Goal: Information Seeking & Learning: Learn about a topic

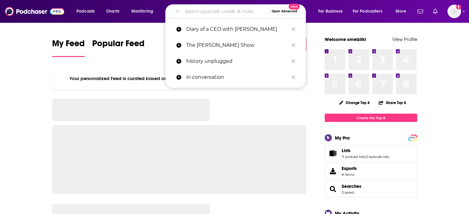
click at [240, 9] on input "Search podcasts, credits, & more..." at bounding box center [225, 11] width 87 height 10
paste input ""The Infertile Mafia"
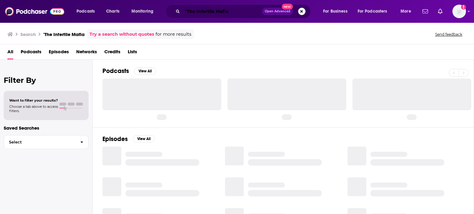
click at [188, 11] on input ""The Infertile Mafia" at bounding box center [222, 11] width 80 height 10
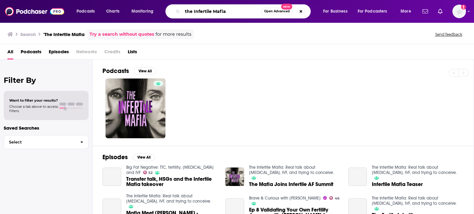
type input "the Infertile Mafia"
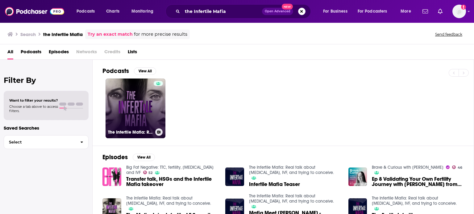
click at [146, 104] on link "The Infertile Mafia: Real talk about [MEDICAL_DATA], IVF, and trying to conceiv…" at bounding box center [135, 109] width 60 height 60
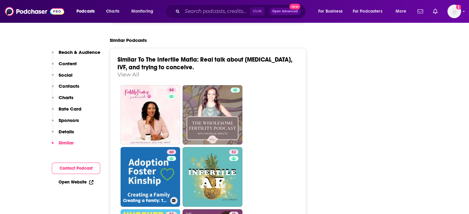
scroll to position [1076, 0]
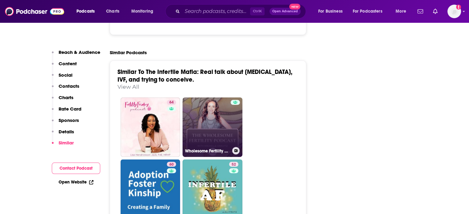
click at [208, 97] on link "Wholesome Fertility Podcast" at bounding box center [213, 127] width 60 height 60
type input "[URL][DOMAIN_NAME]"
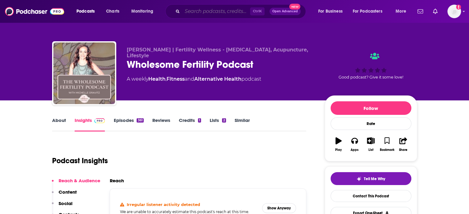
click at [202, 13] on input "Search podcasts, credits, & more..." at bounding box center [216, 11] width 68 height 10
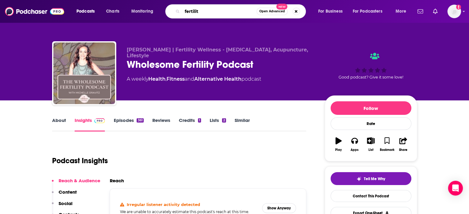
type input "fertility"
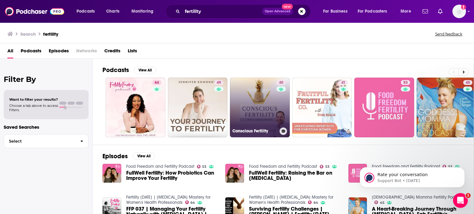
click at [258, 115] on link "40 Conscious Fertility" at bounding box center [260, 108] width 60 height 60
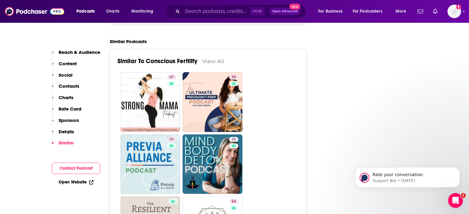
scroll to position [1113, 0]
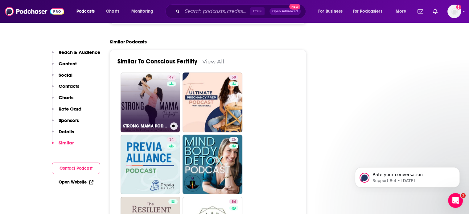
click at [164, 80] on link "47 STRONG MAMA PODCAST - Health and fitness for a stronger pregnancy, birth and…" at bounding box center [151, 102] width 60 height 60
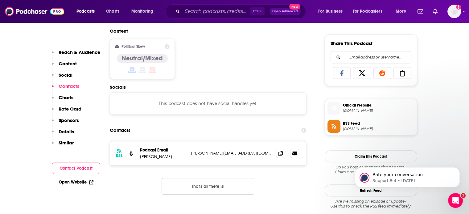
scroll to position [563, 0]
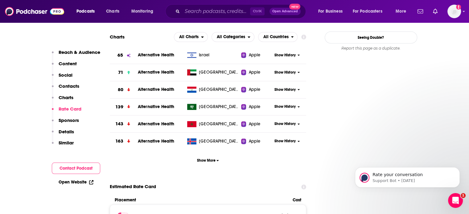
type input "[URL][DOMAIN_NAME]"
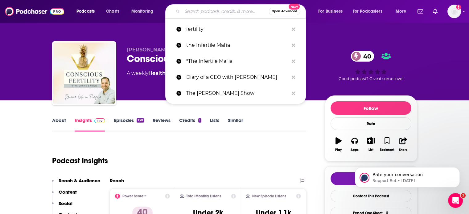
click at [213, 9] on input "Search podcasts, credits, & more..." at bounding box center [225, 11] width 87 height 10
paste input "Big Fat Negative: TTC, Fertility, [MEDICAL_DATA], and IVF"
type input "Big Fat Negative: TTC, Fertility, [MEDICAL_DATA], and IVF"
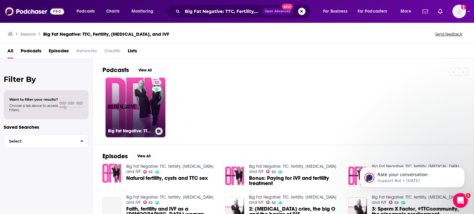
click at [142, 92] on link "52 Big Fat Negative: TTC, fertility, [MEDICAL_DATA] and IVF" at bounding box center [135, 108] width 60 height 60
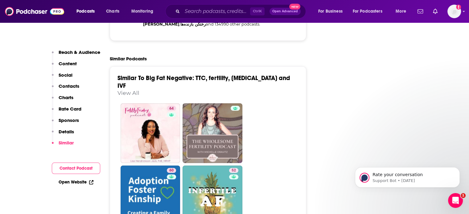
scroll to position [1187, 0]
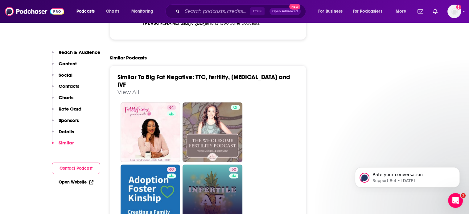
click at [208, 186] on link "52 Infertile AF: [MEDICAL_DATA] and Modern Family Building" at bounding box center [213, 195] width 60 height 60
type input "[URL][DOMAIN_NAME][MEDICAL_DATA]"
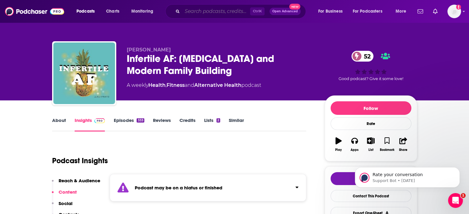
click at [225, 9] on input "Search podcasts, credits, & more..." at bounding box center [216, 11] width 68 height 10
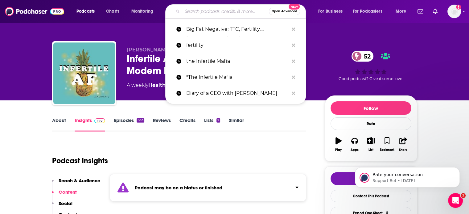
paste input "The Fertility Podcast"
type input "The Fertility Podcast"
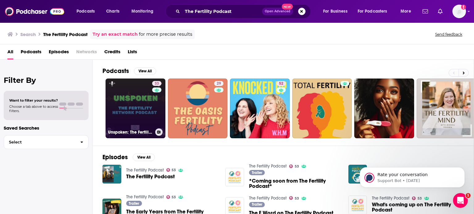
click at [148, 112] on link "33 Unspoken: The Fertility Network Podcast" at bounding box center [135, 109] width 60 height 60
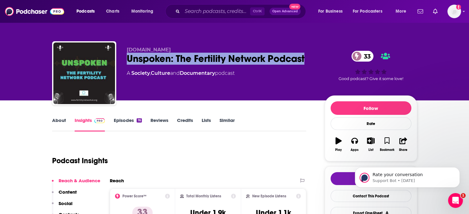
drag, startPoint x: 266, startPoint y: 58, endPoint x: 127, endPoint y: 59, distance: 139.1
click at [127, 59] on div "Unspoken: The Fertility Network Podcast 33" at bounding box center [221, 59] width 188 height 12
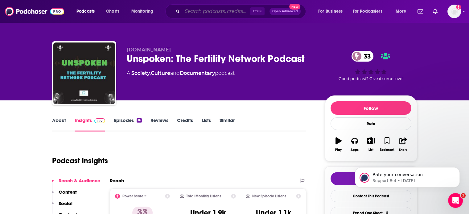
click at [234, 11] on input "Search podcasts, credits, & more..." at bounding box center [216, 11] width 68 height 10
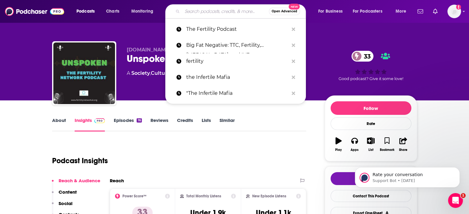
paste input "3. If These Ovaries Could Talk"
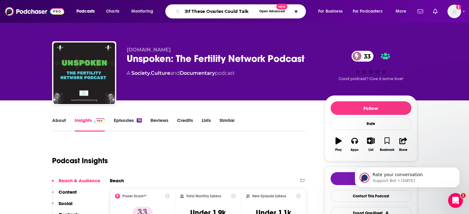
type input "If These Ovaries Could Talk"
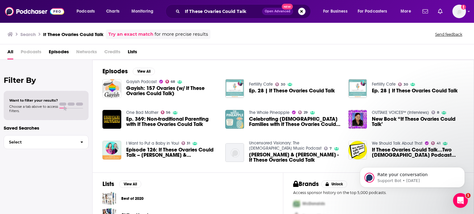
click at [337, 47] on div "All Podcasts Episodes Networks Credits Lists" at bounding box center [237, 53] width 461 height 13
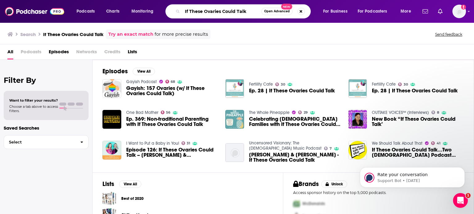
drag, startPoint x: 246, startPoint y: 11, endPoint x: 83, endPoint y: 5, distance: 163.3
click at [83, 5] on div "Podcasts Charts Monitoring If These Ovaries Could Talk Open Advanced New For Bu…" at bounding box center [244, 11] width 345 height 14
type input "fertility warrior"
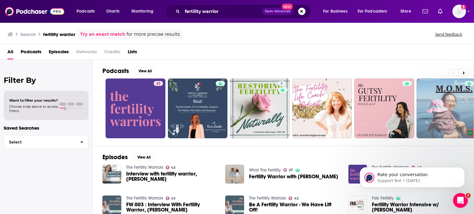
click at [93, 124] on div "Podcasts View All 43 5 6 7 + 17 Episodes View All The Fertility Warriors 43 Int…" at bounding box center [283, 138] width 381 height 156
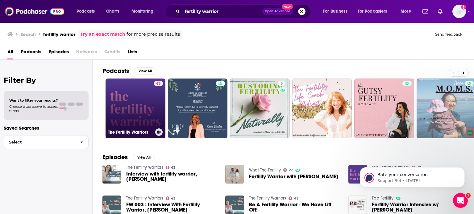
click at [126, 127] on link "43 The Fertility Warriors" at bounding box center [135, 109] width 60 height 60
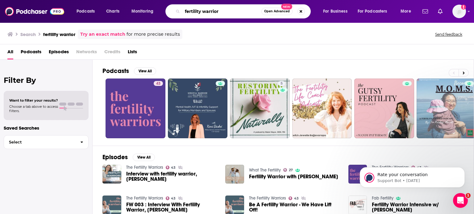
click at [224, 13] on input "fertility warrior" at bounding box center [221, 11] width 79 height 10
type input "fertility"
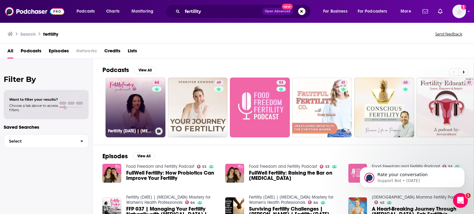
click at [141, 99] on link "64 Fertility [DATE] | [MEDICAL_DATA] Mastery for Women's Health Professionals" at bounding box center [135, 108] width 60 height 60
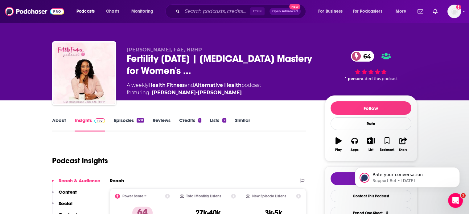
drag, startPoint x: 233, startPoint y: 70, endPoint x: 126, endPoint y: 63, distance: 107.0
click at [126, 63] on div "[PERSON_NAME], FAE, HRHP Fertility [DATE] | [MEDICAL_DATA] Mastery for Women's …" at bounding box center [234, 74] width 365 height 67
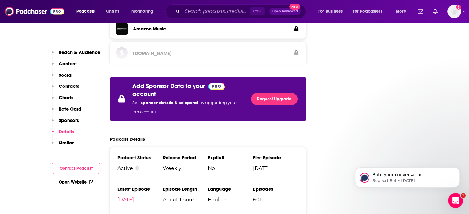
scroll to position [1313, 0]
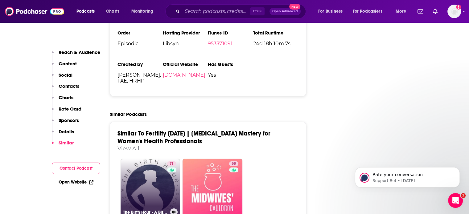
click at [170, 169] on div "71" at bounding box center [172, 186] width 10 height 48
type input "[URL][DOMAIN_NAME]"
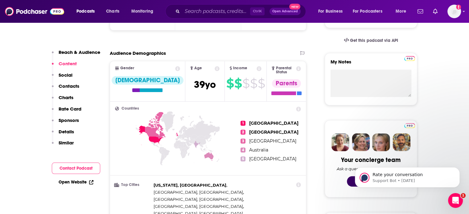
scroll to position [188, 0]
